Goal: Information Seeking & Learning: Learn about a topic

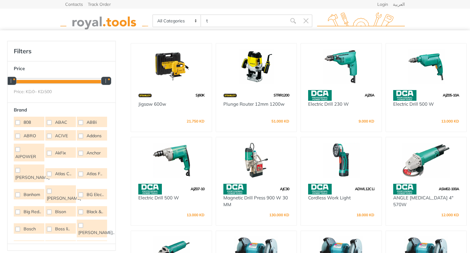
type input "t"
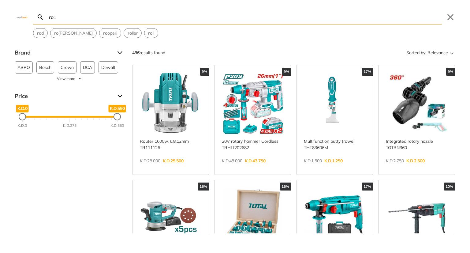
type input "r"
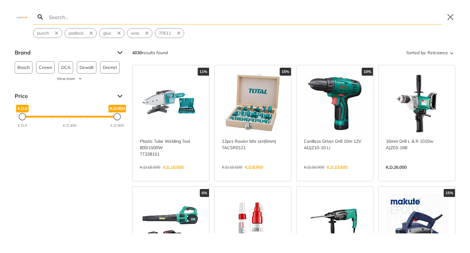
type input "y"
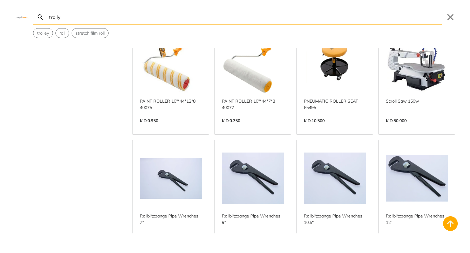
scroll to position [863, 0]
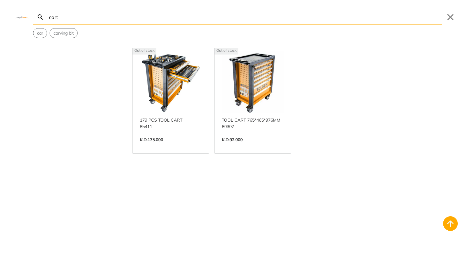
scroll to position [137, 0]
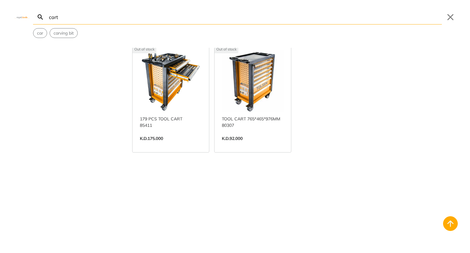
type input "cart"
click at [156, 145] on link "View more →" at bounding box center [171, 145] width 62 height 0
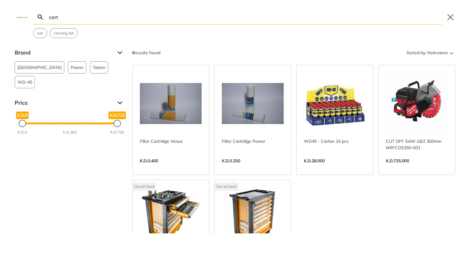
click at [277, 53] on div "6 results found Sorted by: Relevance" at bounding box center [293, 53] width 323 height 10
